Goal: Information Seeking & Learning: Learn about a topic

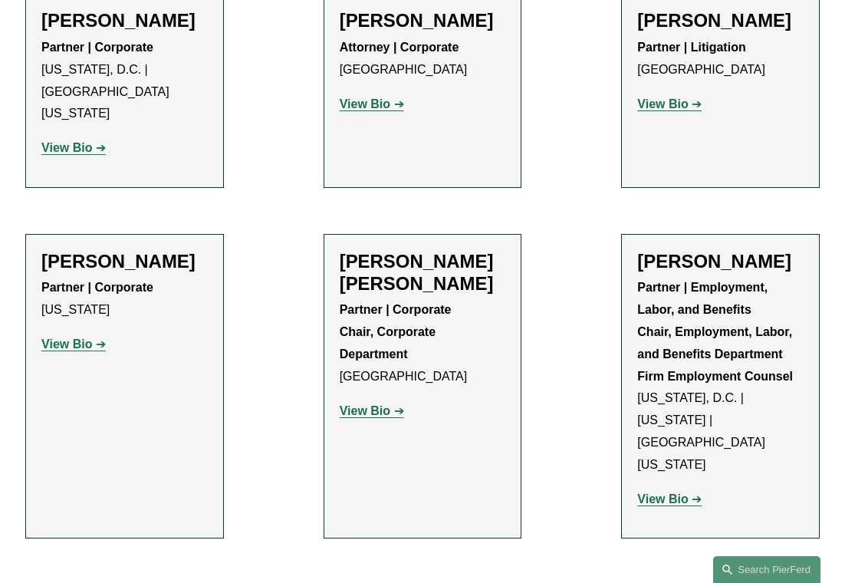
scroll to position [6451, 0]
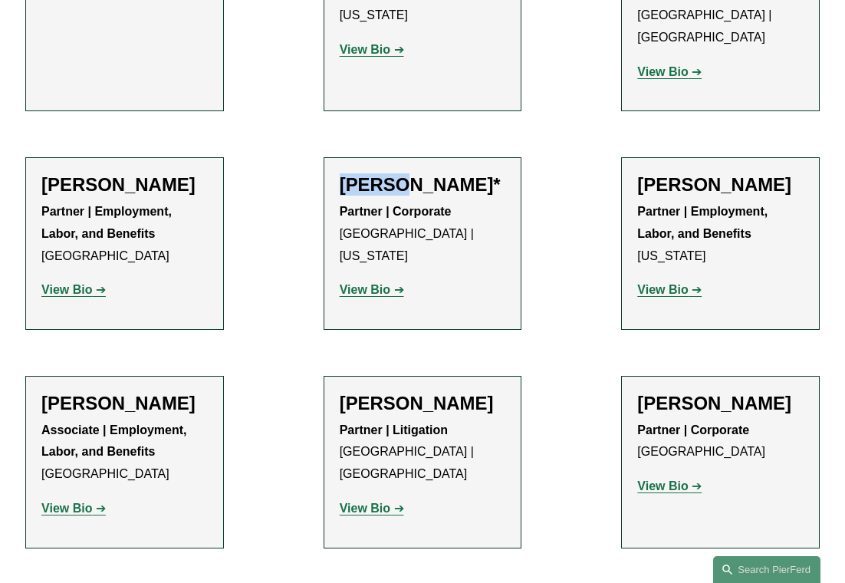
scroll to position [7105, 0]
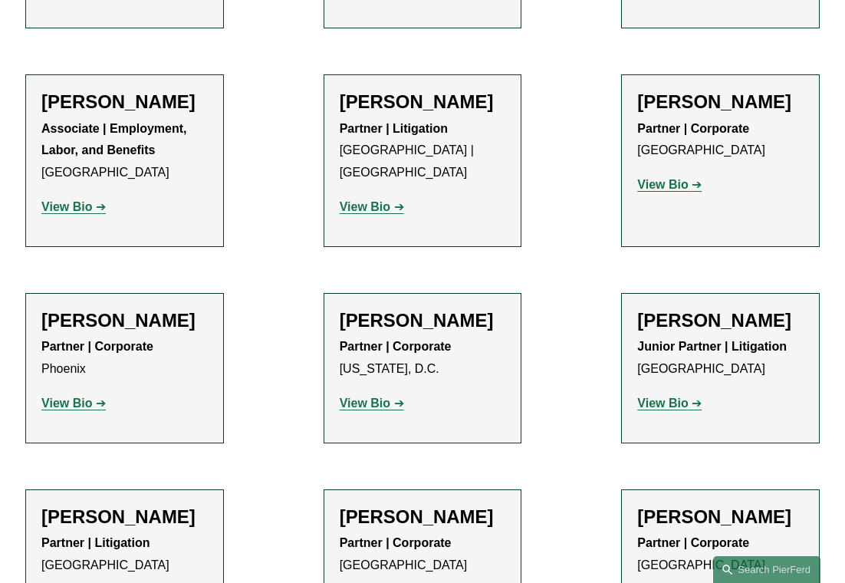
click at [645, 396] on strong "View Bio" at bounding box center [662, 402] width 51 height 13
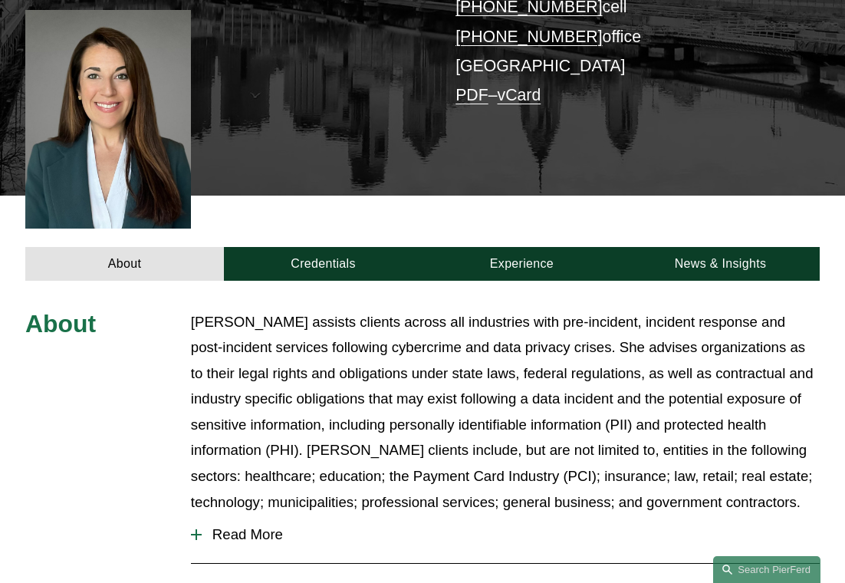
scroll to position [392, 0]
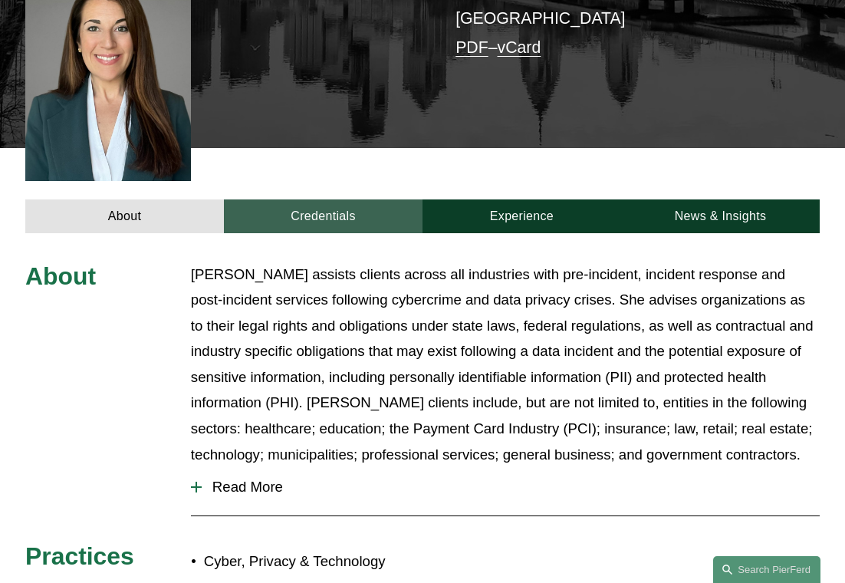
click at [296, 199] on link "Credentials" at bounding box center [323, 216] width 199 height 34
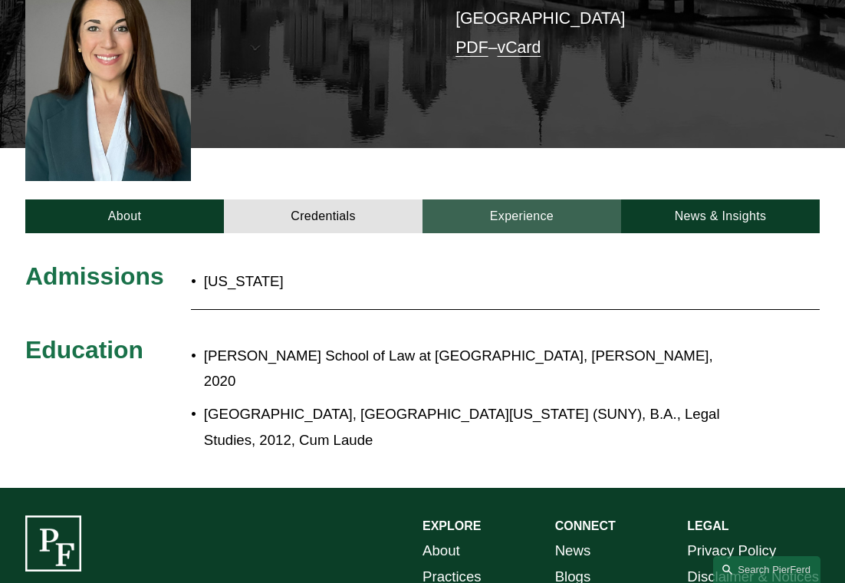
click at [528, 199] on link "Experience" at bounding box center [521, 216] width 199 height 34
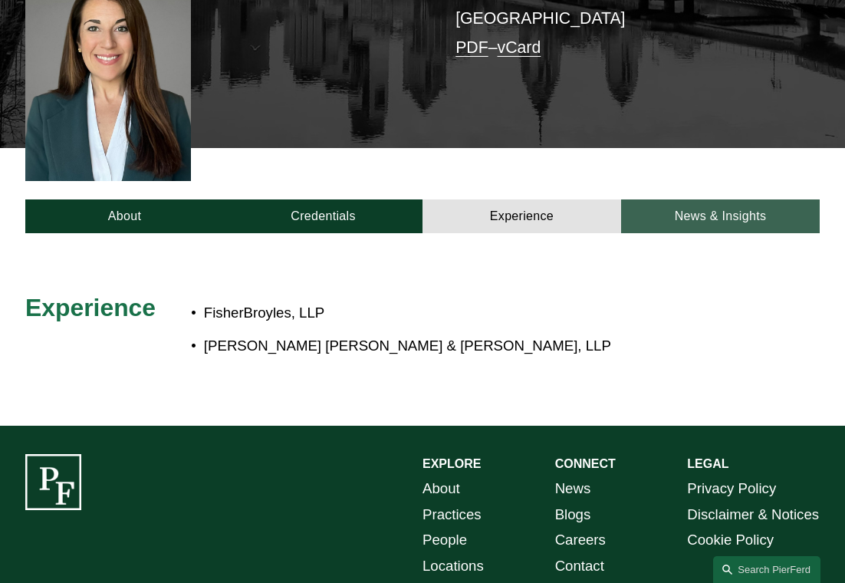
click at [656, 199] on link "News & Insights" at bounding box center [720, 216] width 199 height 34
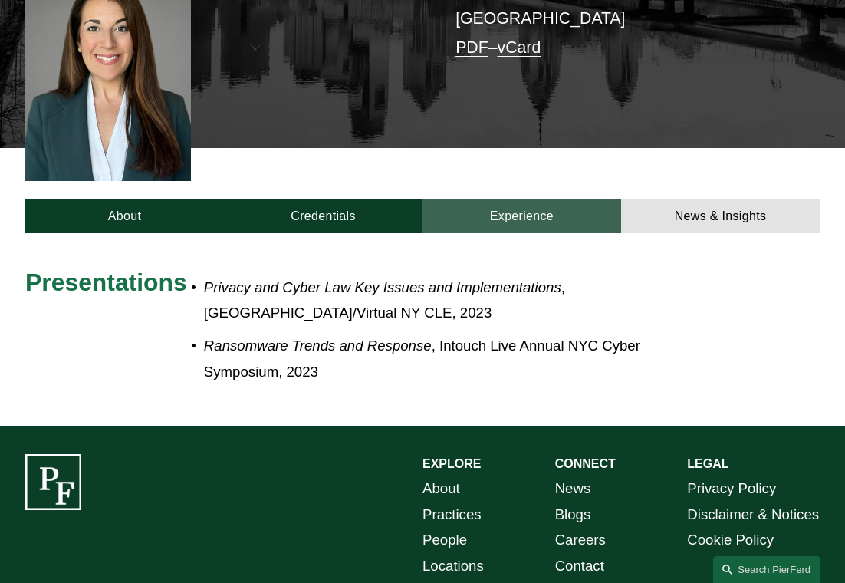
click at [527, 199] on link "Experience" at bounding box center [521, 216] width 199 height 34
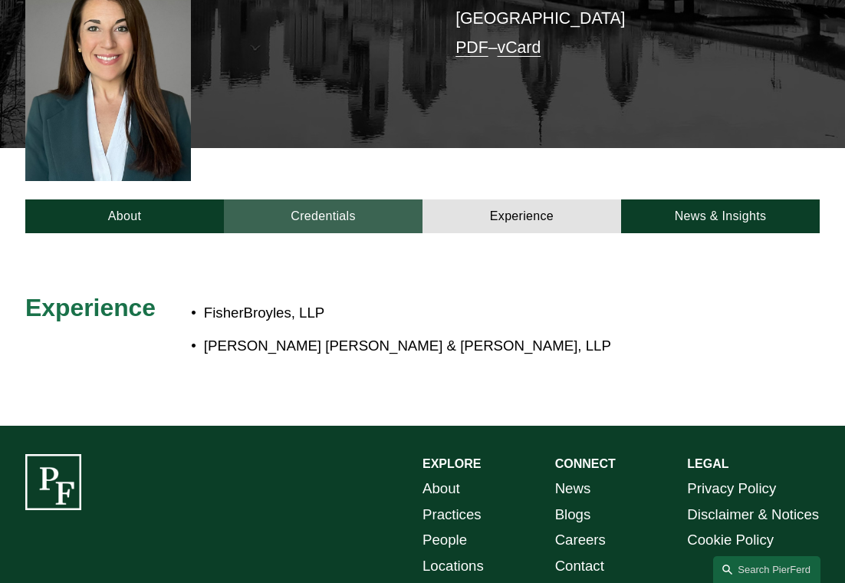
click at [360, 199] on link "Credentials" at bounding box center [323, 216] width 199 height 34
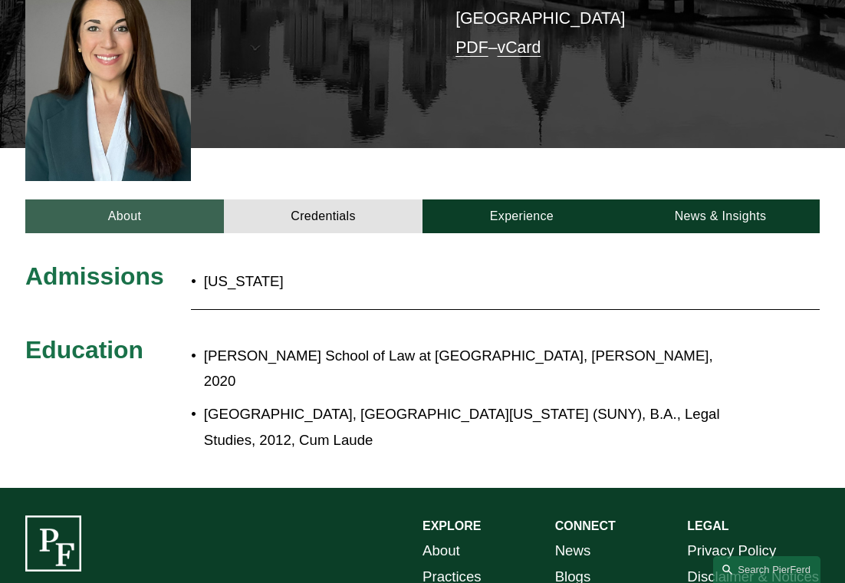
click at [183, 199] on link "About" at bounding box center [124, 216] width 199 height 34
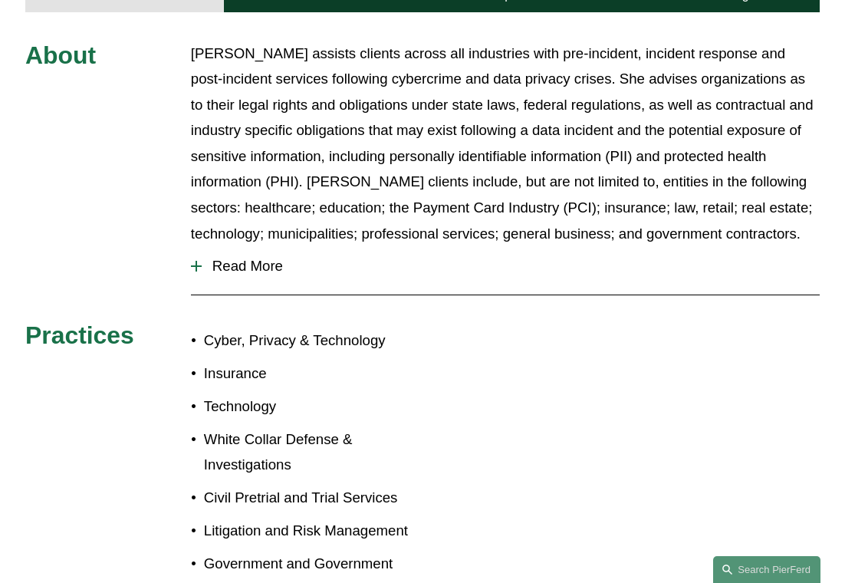
scroll to position [580, 0]
